Goal: Task Accomplishment & Management: Use online tool/utility

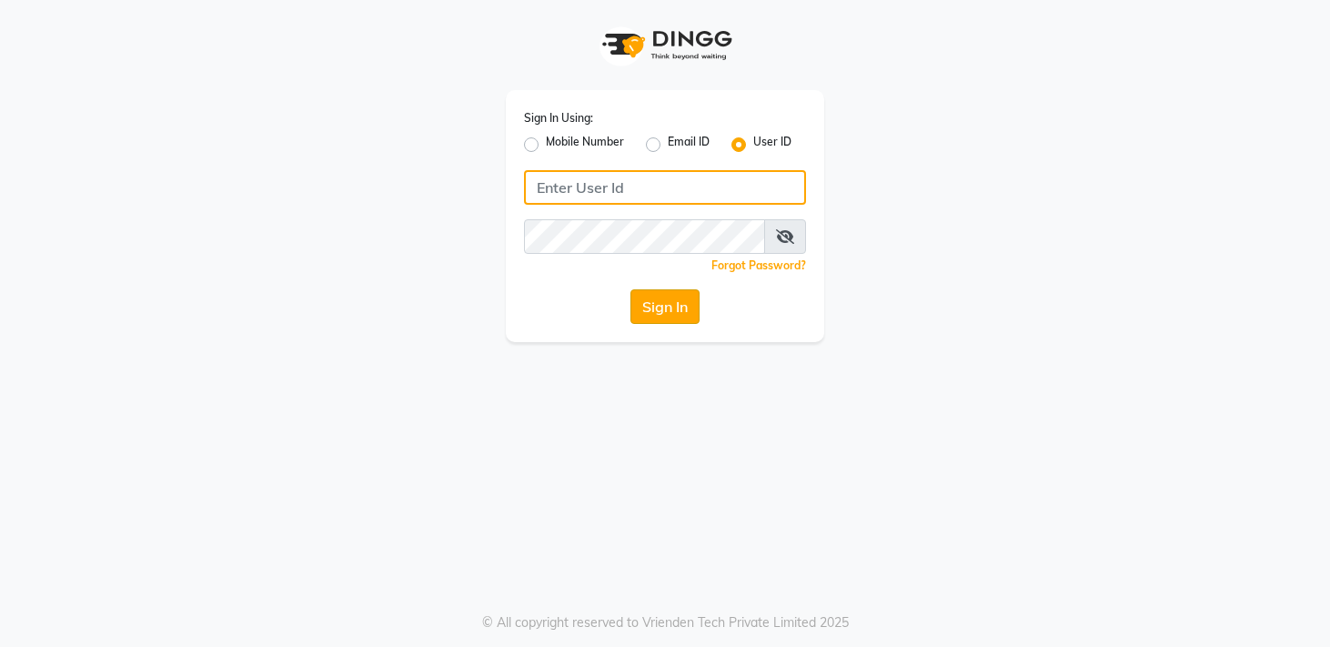
type input "sreediya"
click at [654, 319] on button "Sign In" at bounding box center [665, 306] width 69 height 35
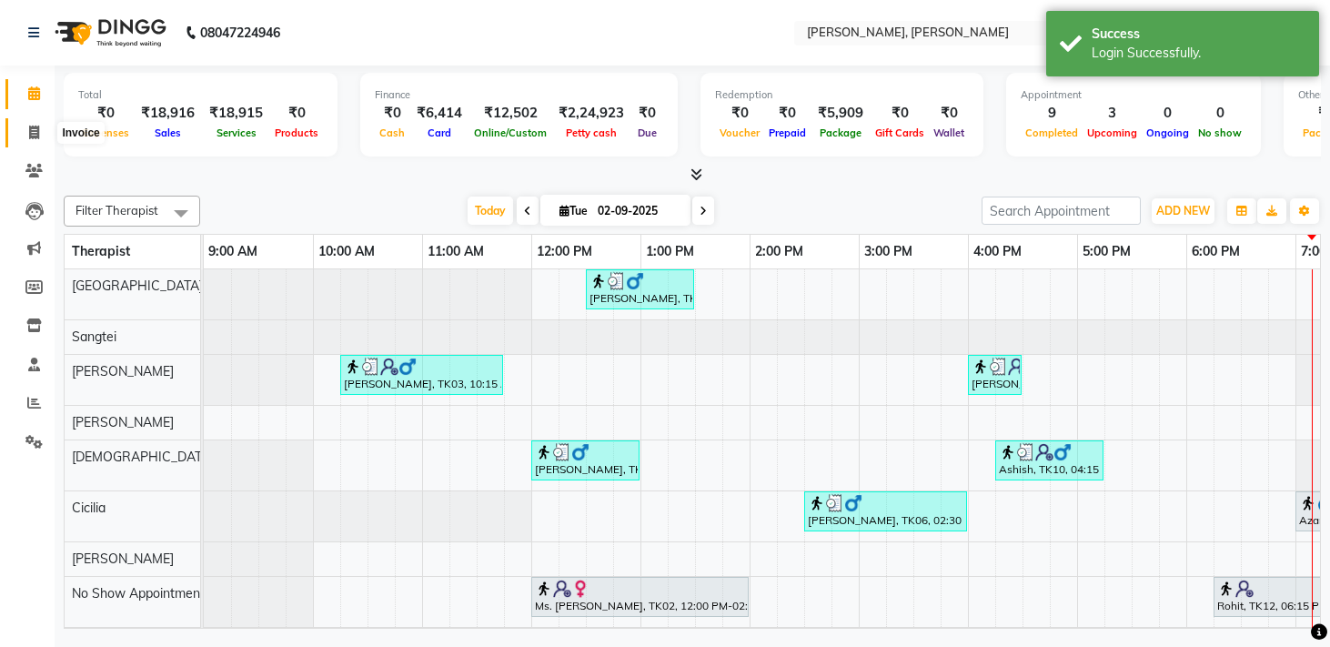
click at [35, 137] on icon at bounding box center [34, 133] width 10 height 14
select select "7301"
select select "service"
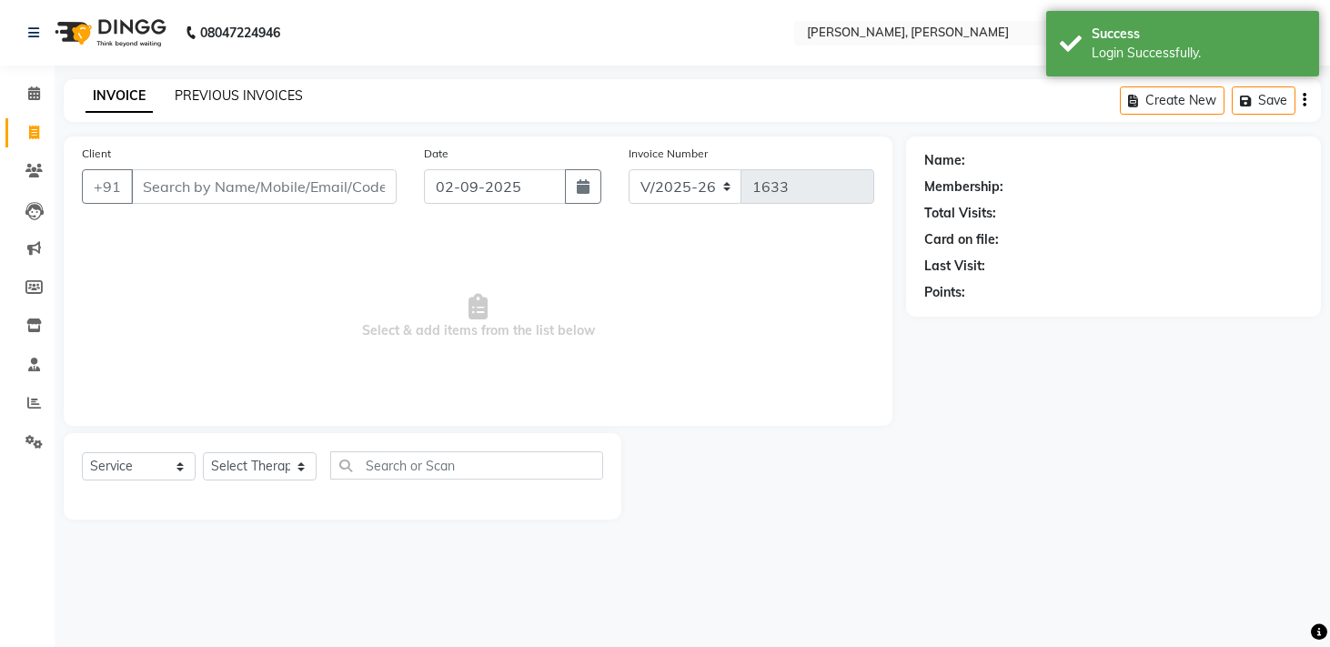
click at [209, 93] on link "PREVIOUS INVOICES" at bounding box center [239, 95] width 128 height 16
